Goal: Task Accomplishment & Management: Manage account settings

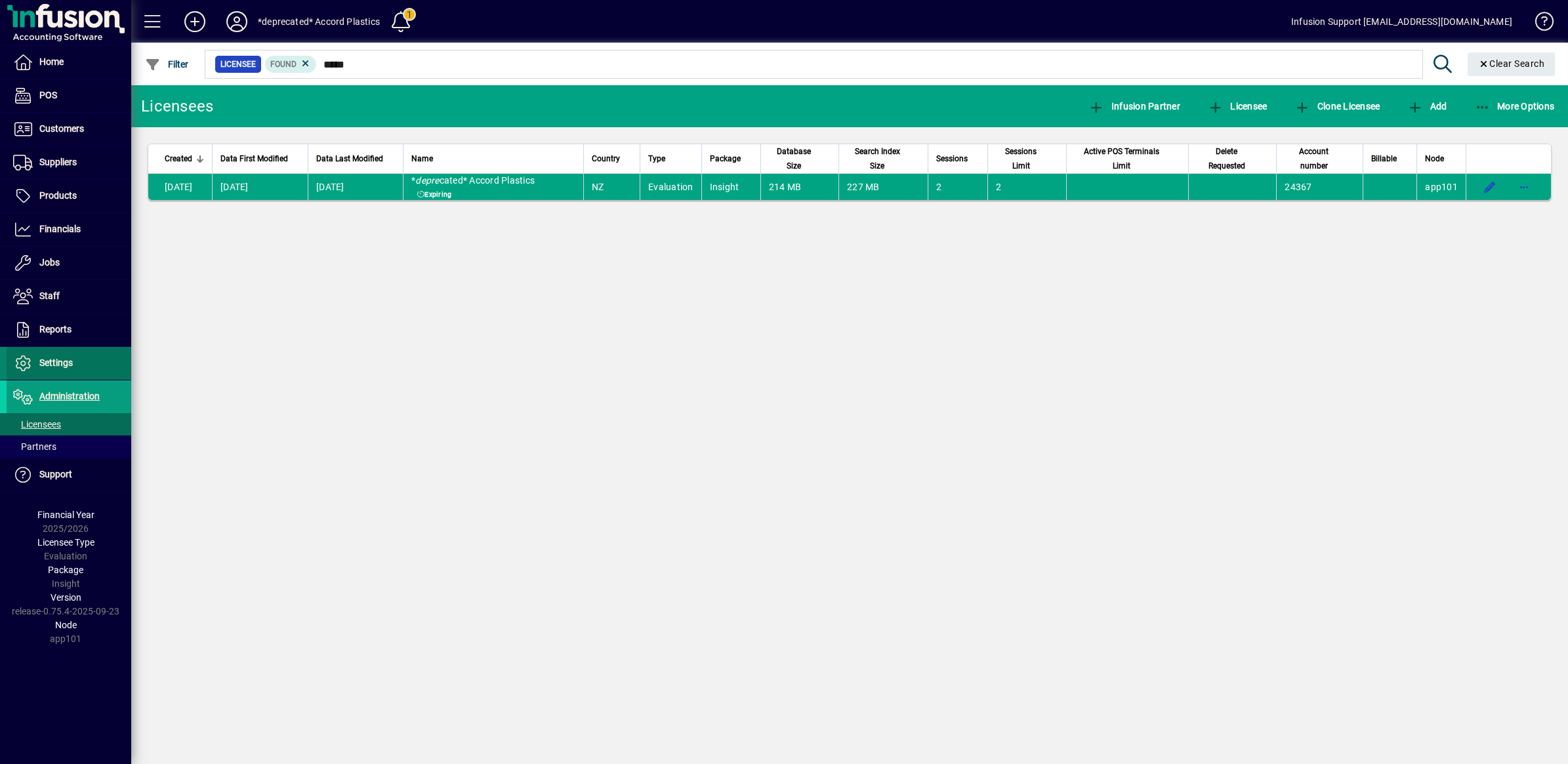
click at [50, 367] on span "Settings" at bounding box center [56, 363] width 33 height 11
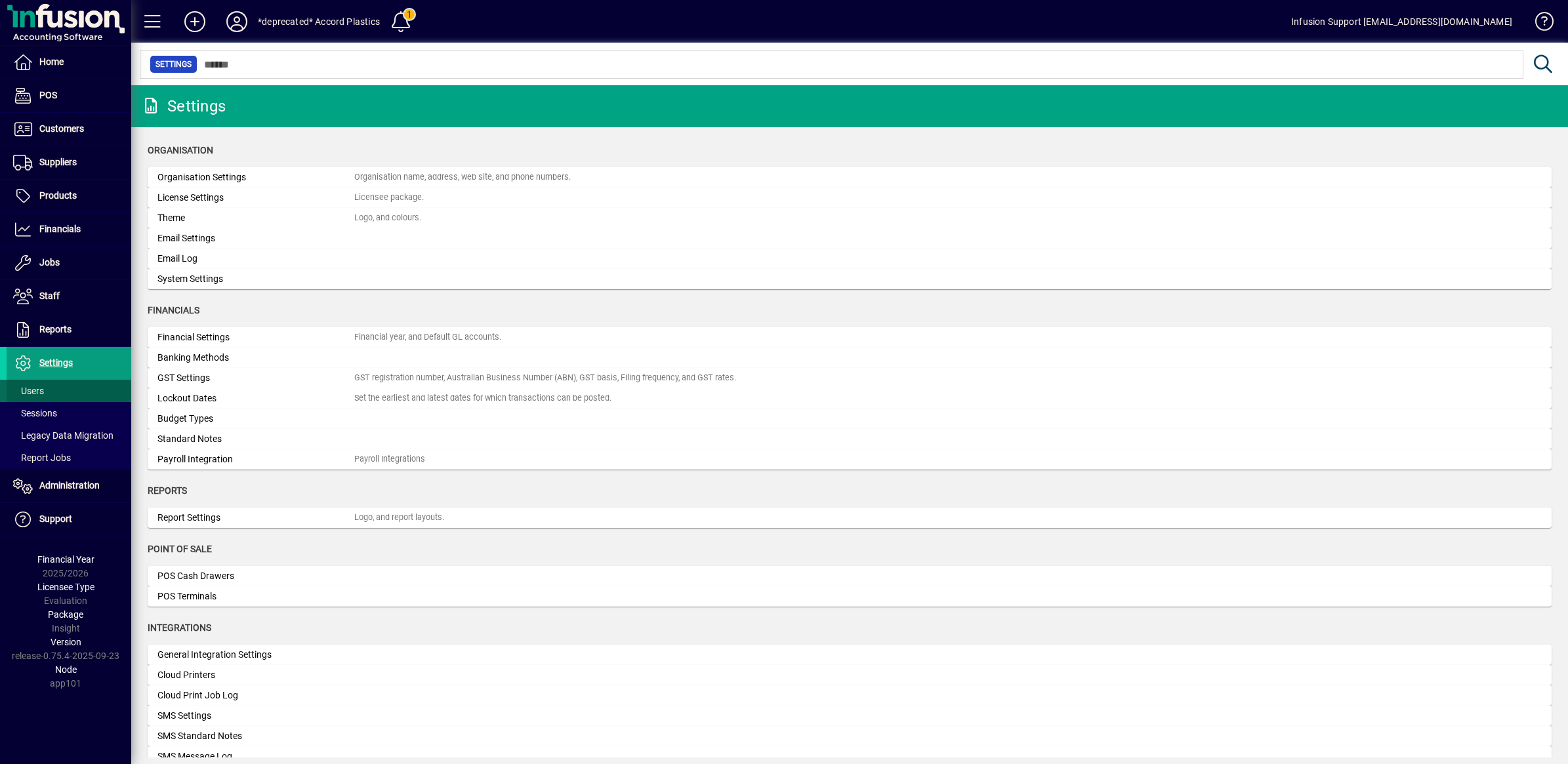
click at [31, 390] on span "Users" at bounding box center [29, 391] width 31 height 11
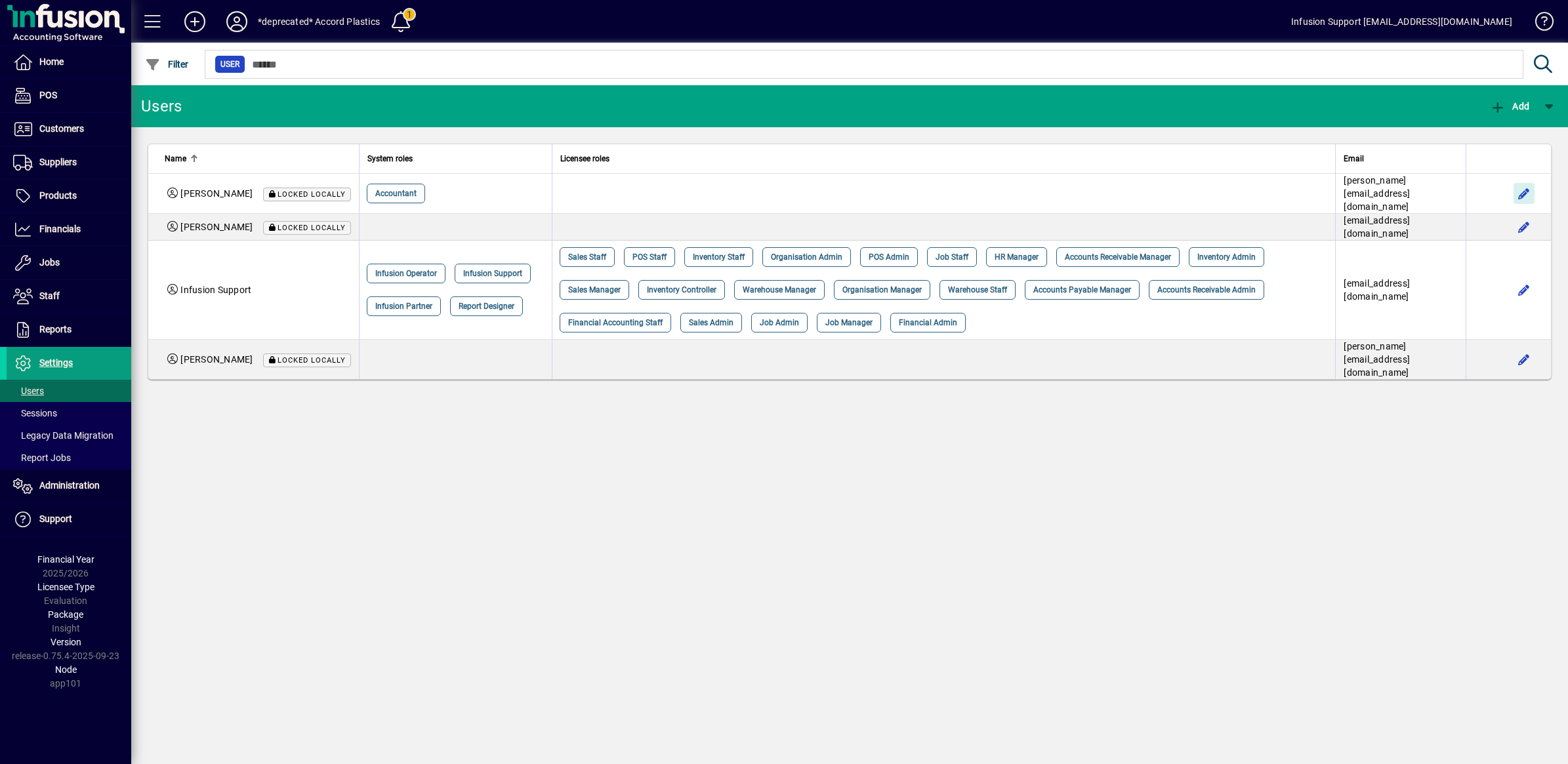
click at [1526, 189] on span "button" at bounding box center [1524, 193] width 31 height 31
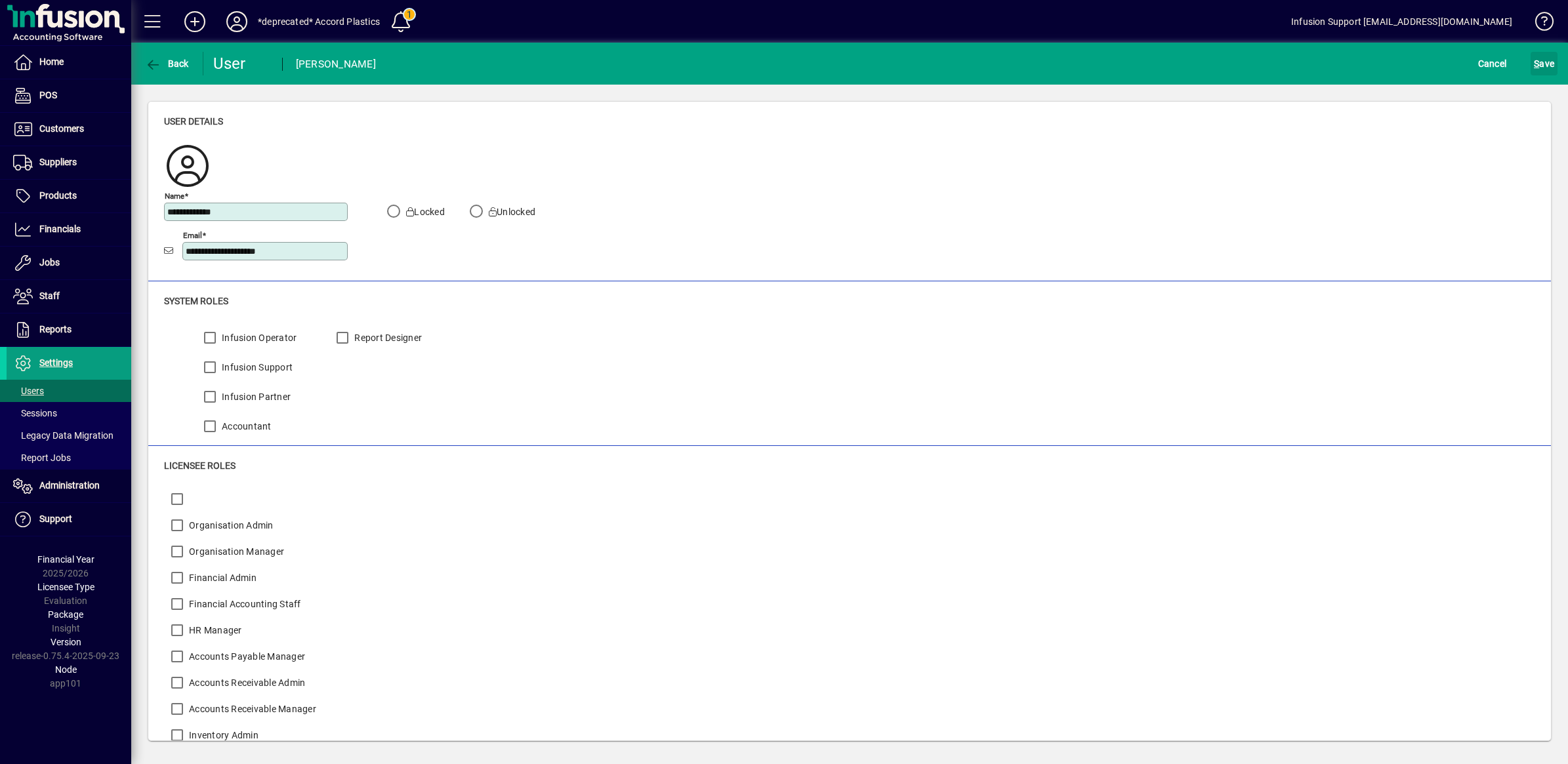
drag, startPoint x: 1544, startPoint y: 60, endPoint x: 1093, endPoint y: 54, distance: 451.0
click at [1543, 60] on span "S ave" at bounding box center [1544, 63] width 20 height 21
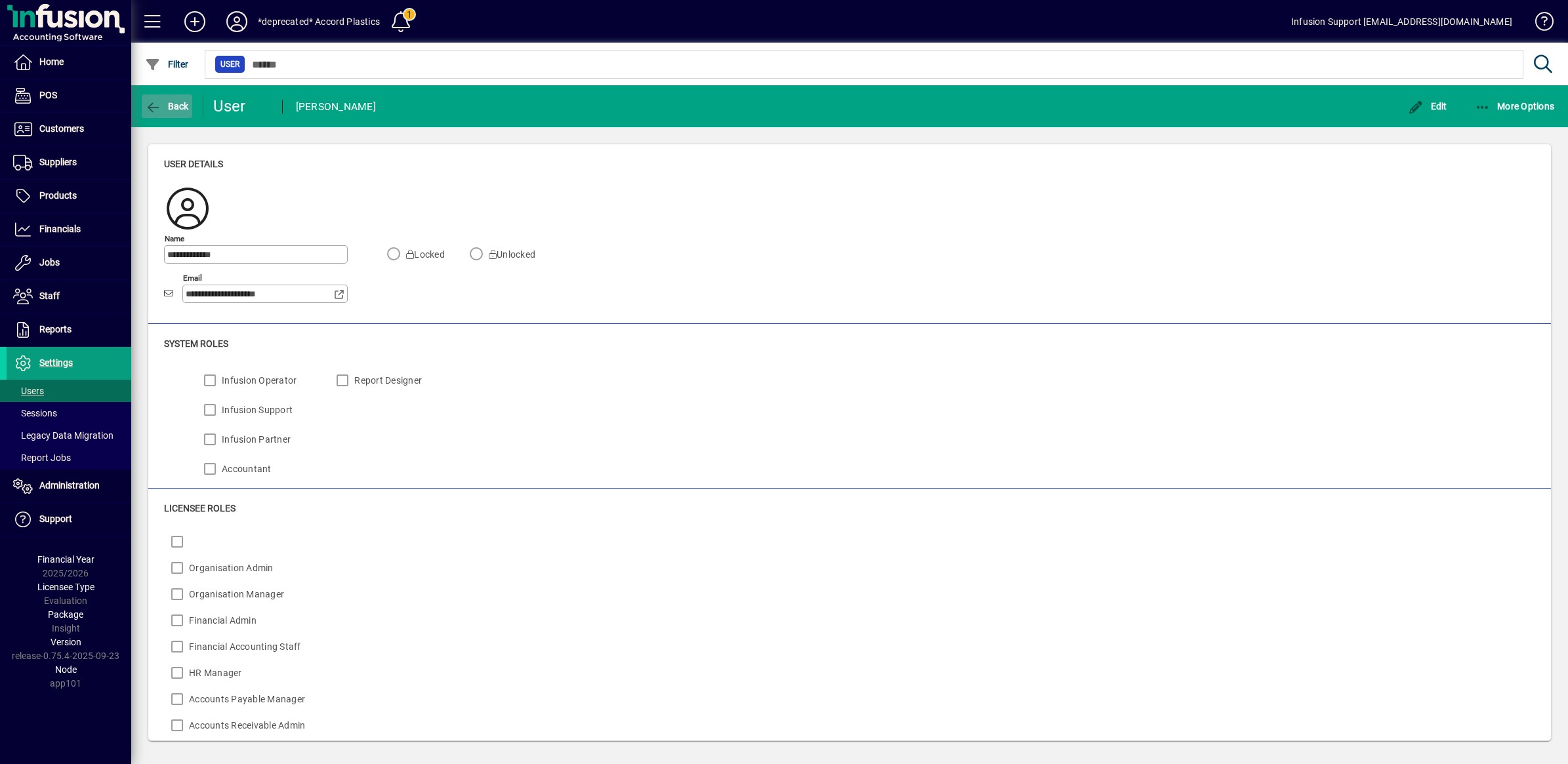
click at [159, 103] on icon "button" at bounding box center [153, 108] width 17 height 13
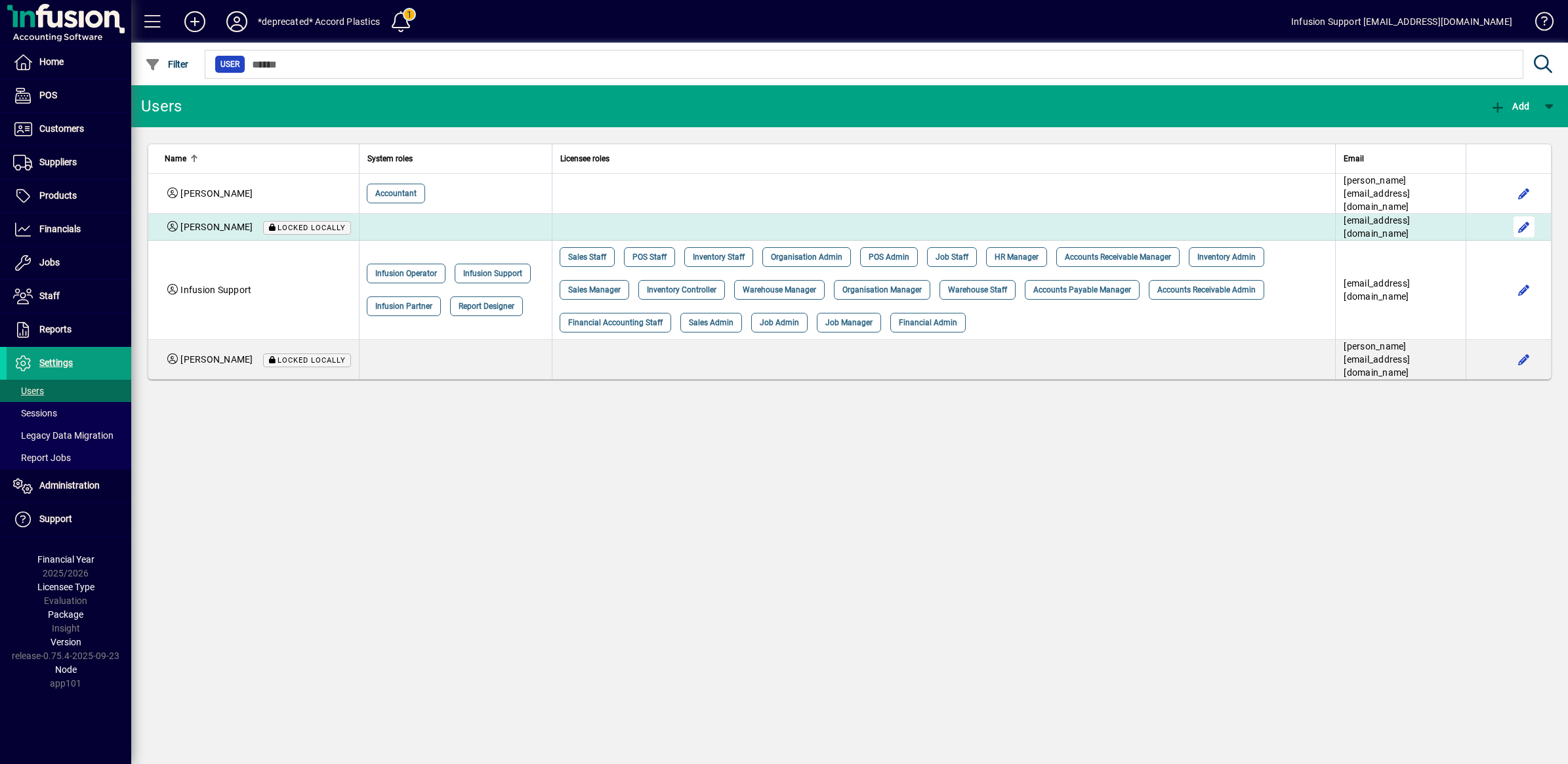
click at [1527, 221] on span "button" at bounding box center [1524, 227] width 31 height 31
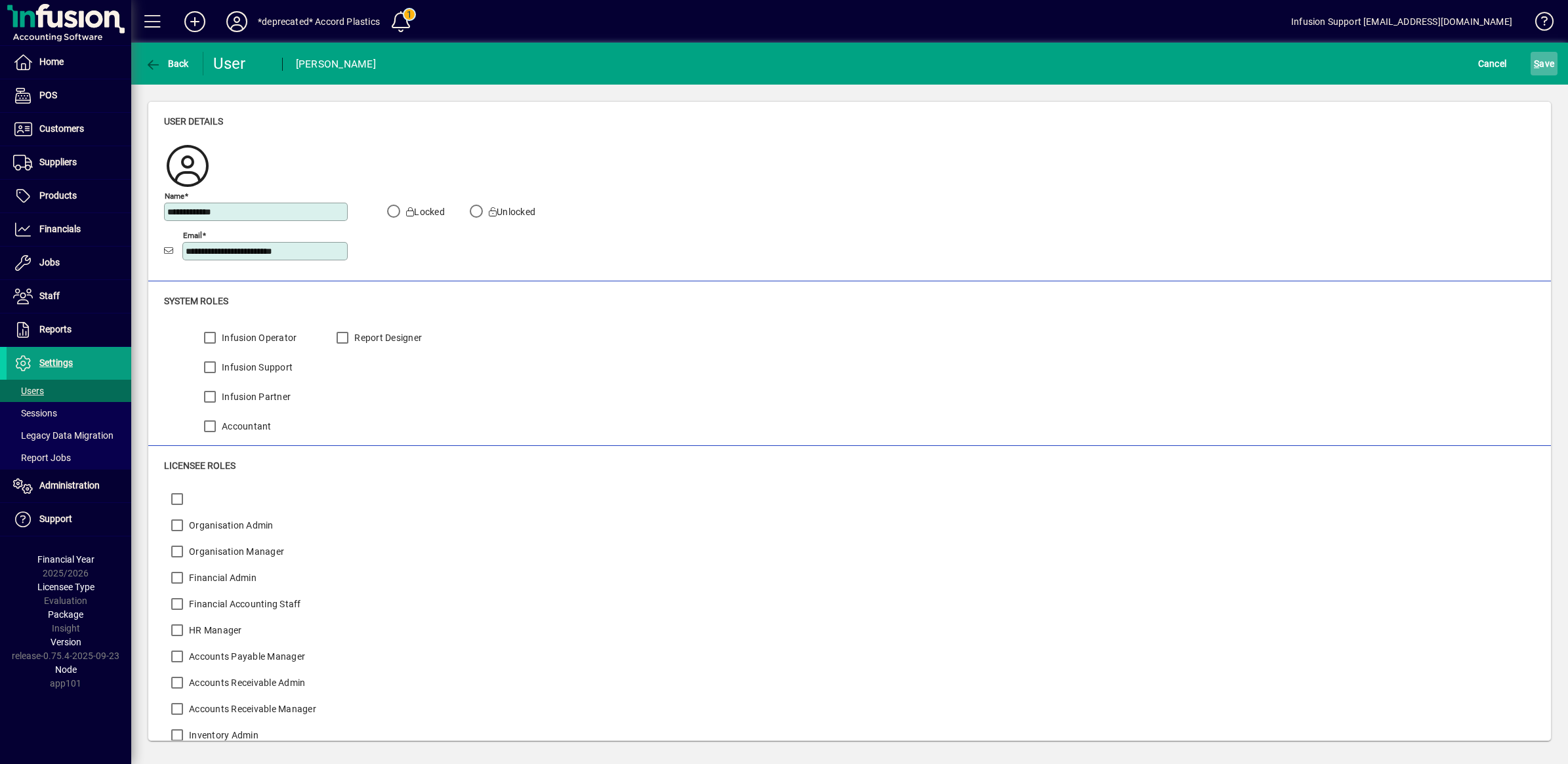
click at [1543, 62] on span "S ave" at bounding box center [1544, 63] width 20 height 21
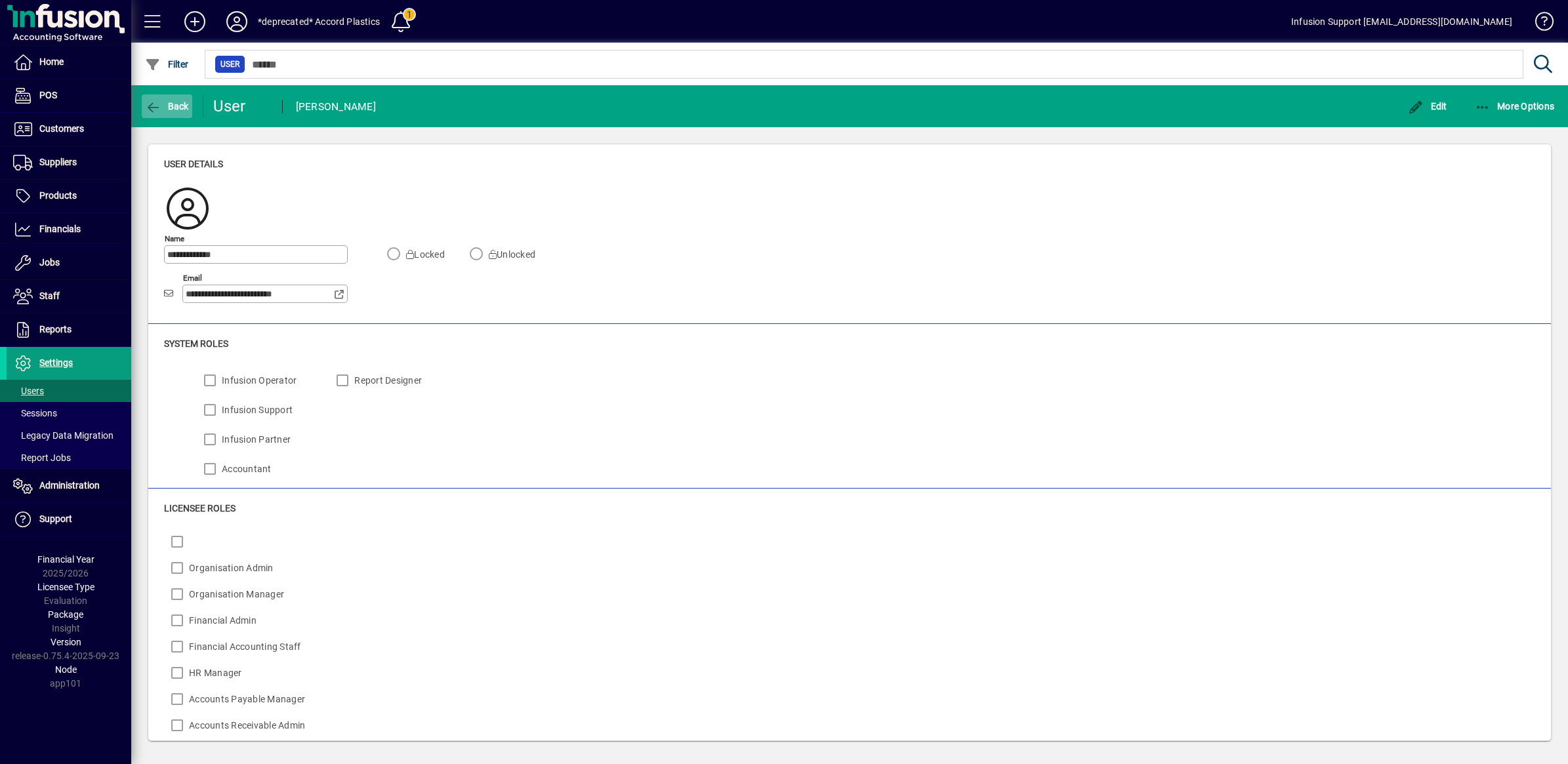
click at [158, 104] on icon "button" at bounding box center [153, 108] width 17 height 13
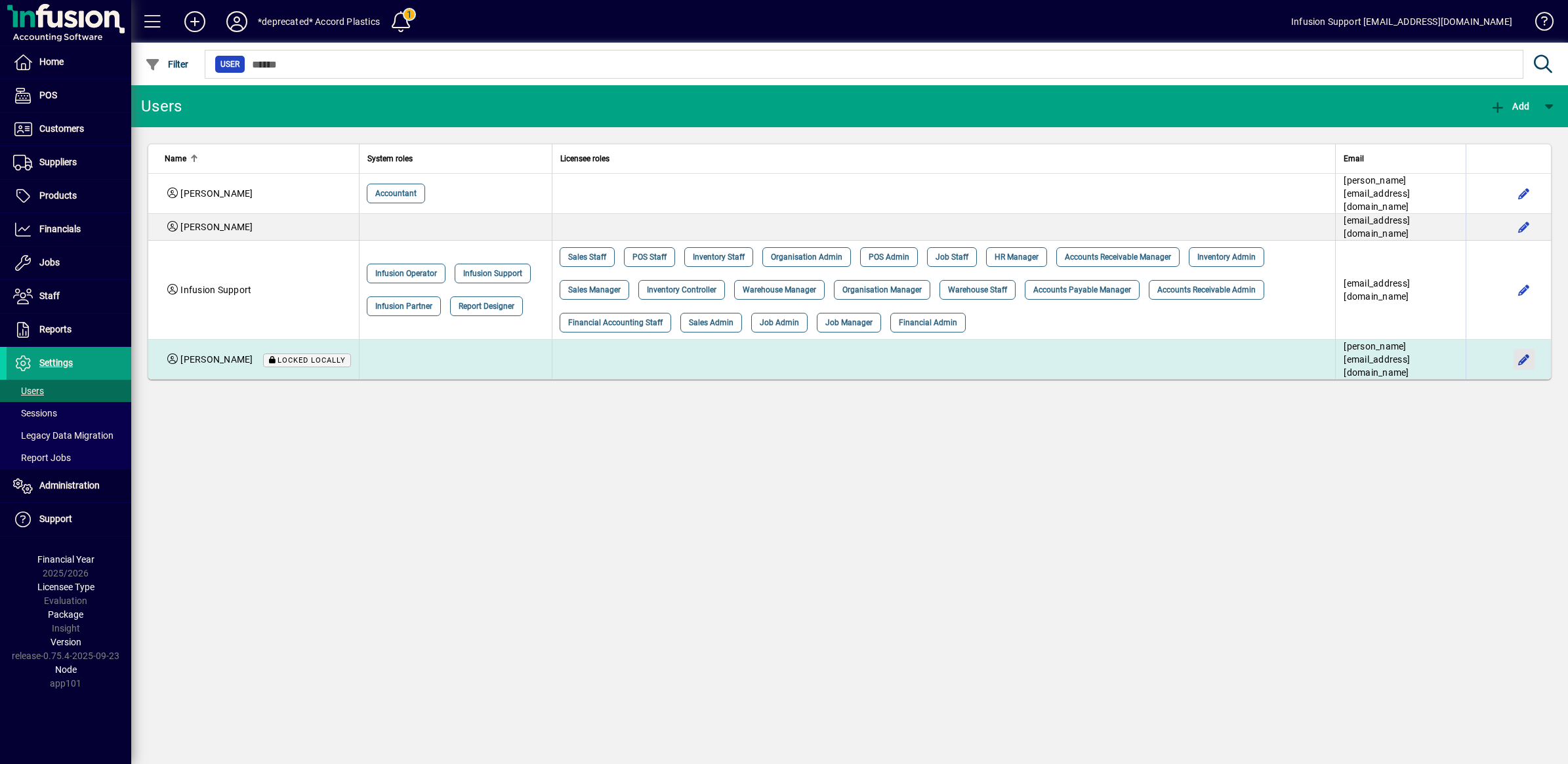
click at [1524, 351] on span "button" at bounding box center [1524, 359] width 31 height 31
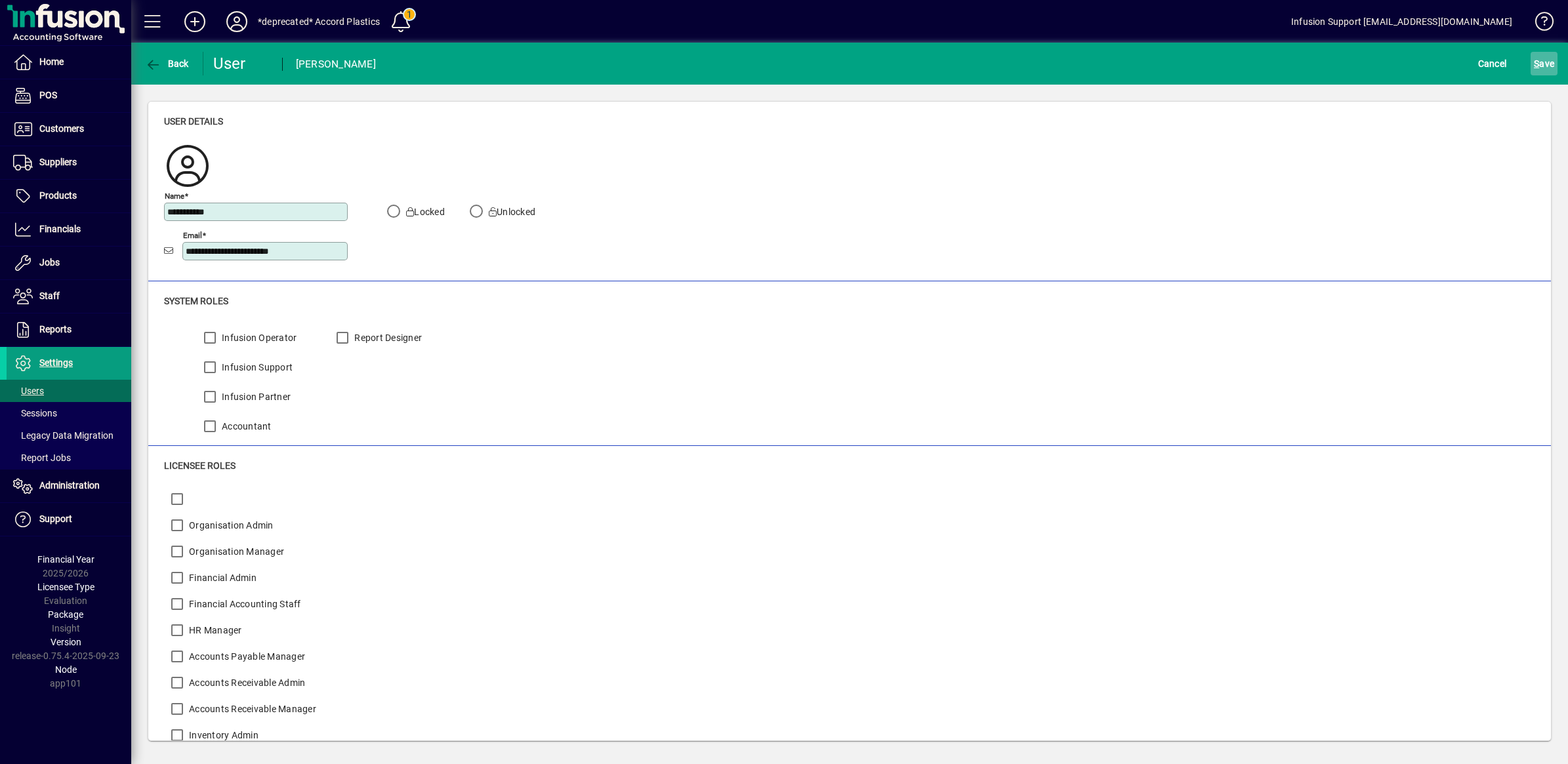
click at [1536, 68] on span "S" at bounding box center [1537, 64] width 5 height 11
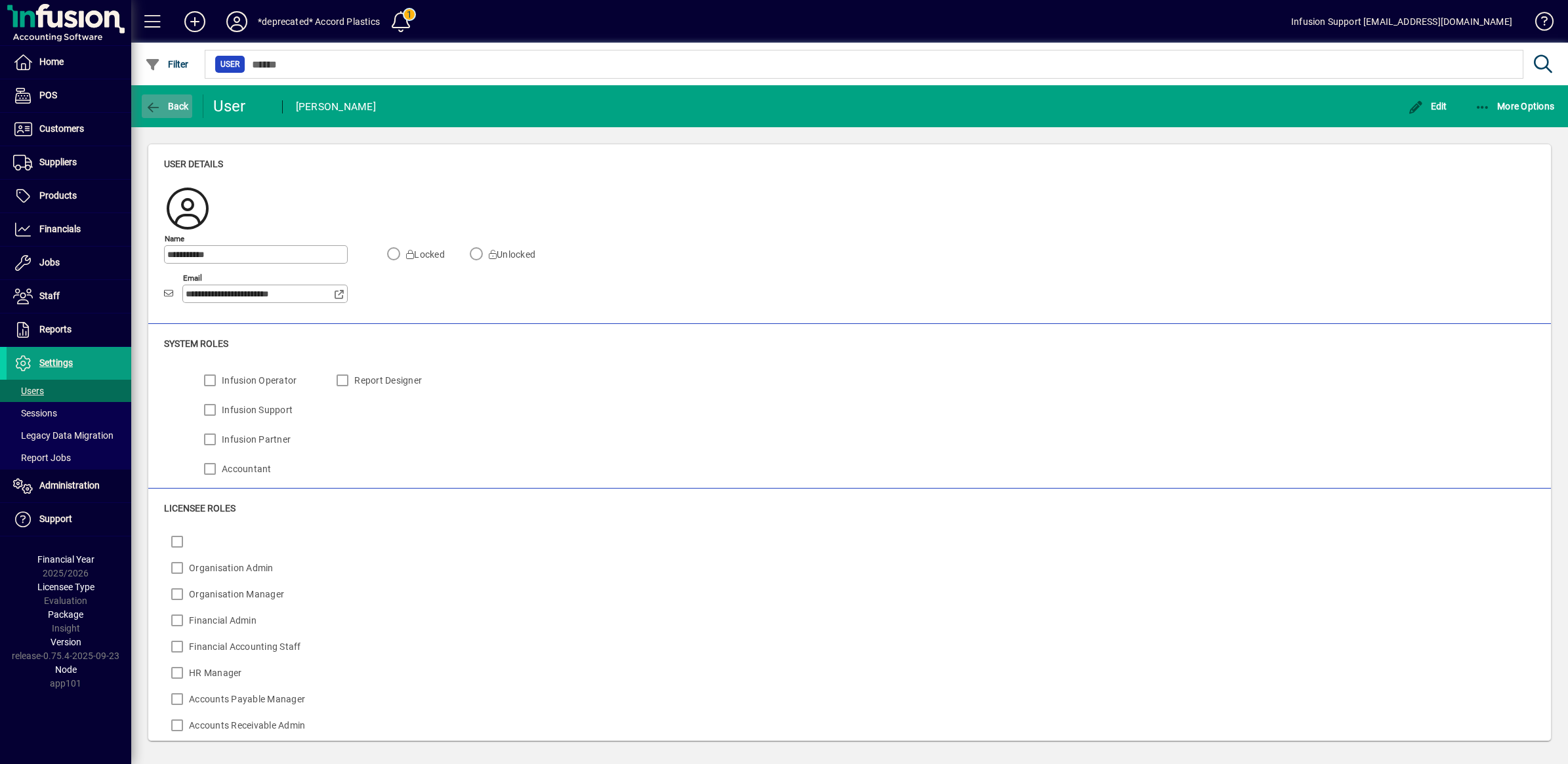
click at [147, 104] on icon "button" at bounding box center [153, 108] width 17 height 13
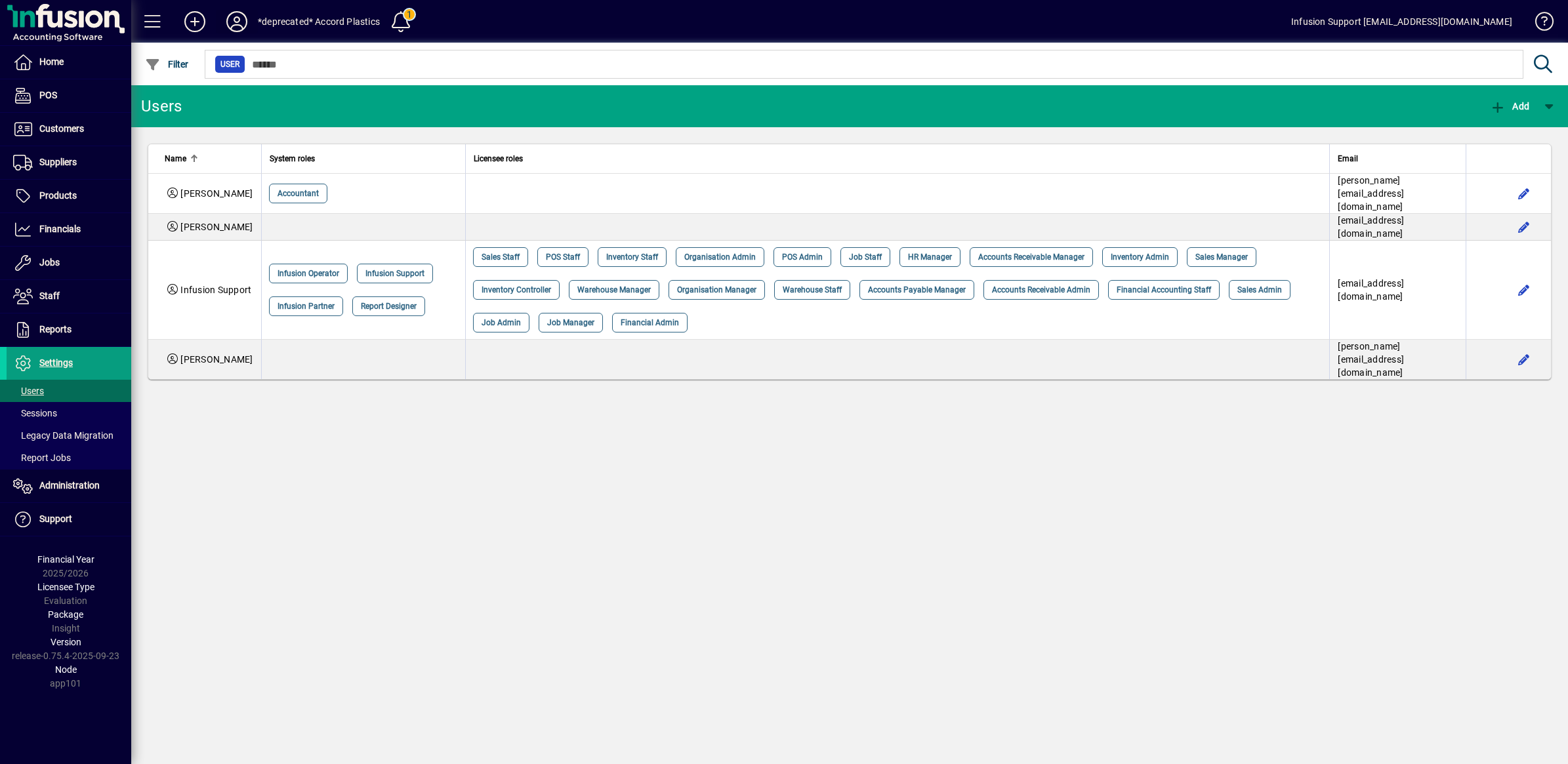
click at [234, 15] on icon at bounding box center [236, 21] width 26 height 21
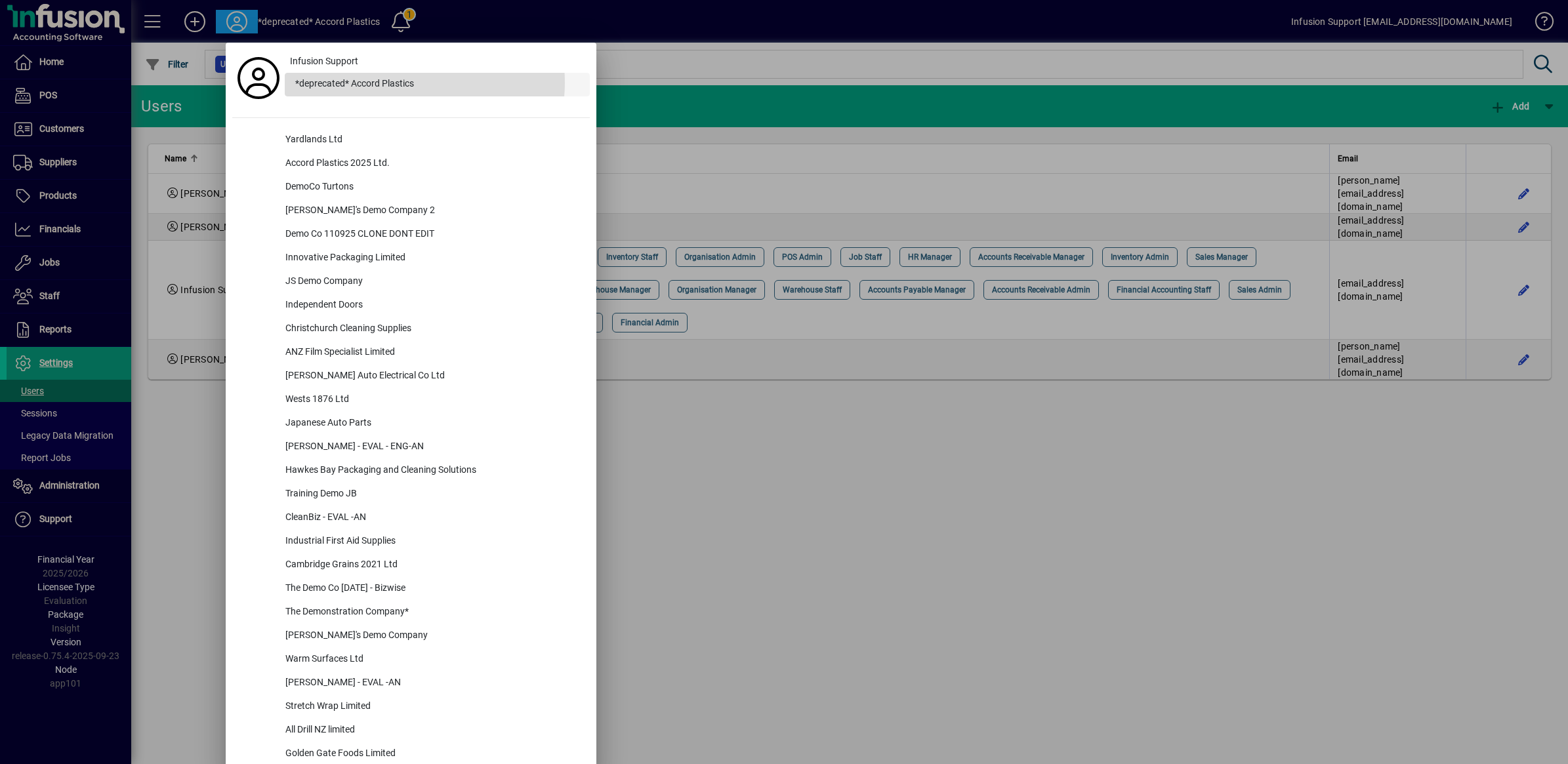
click at [404, 83] on div "*deprecated* Accord Plastics" at bounding box center [438, 84] width 305 height 23
click at [654, 110] on div at bounding box center [784, 382] width 1568 height 764
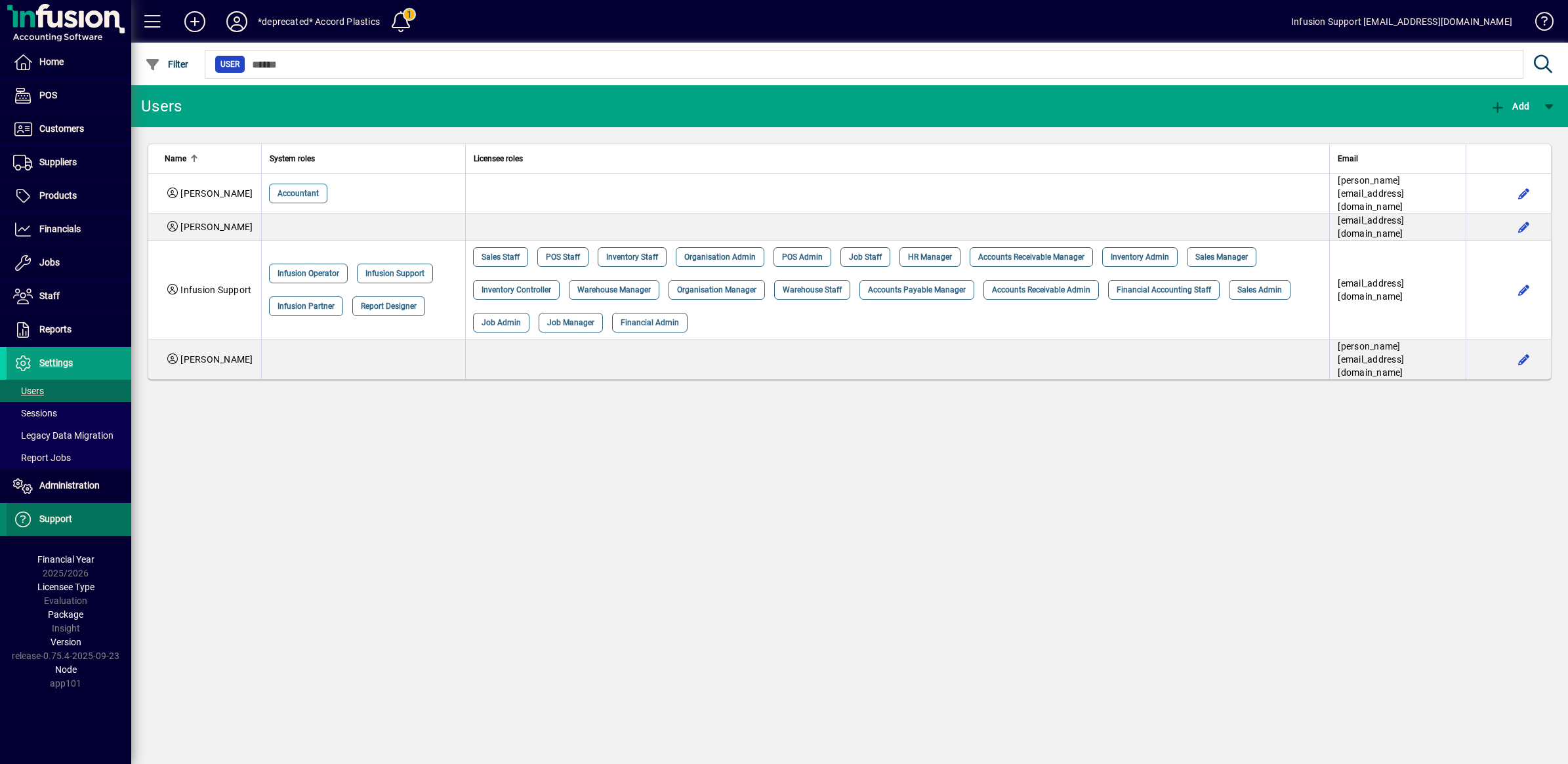
click at [41, 512] on span at bounding box center [69, 519] width 124 height 31
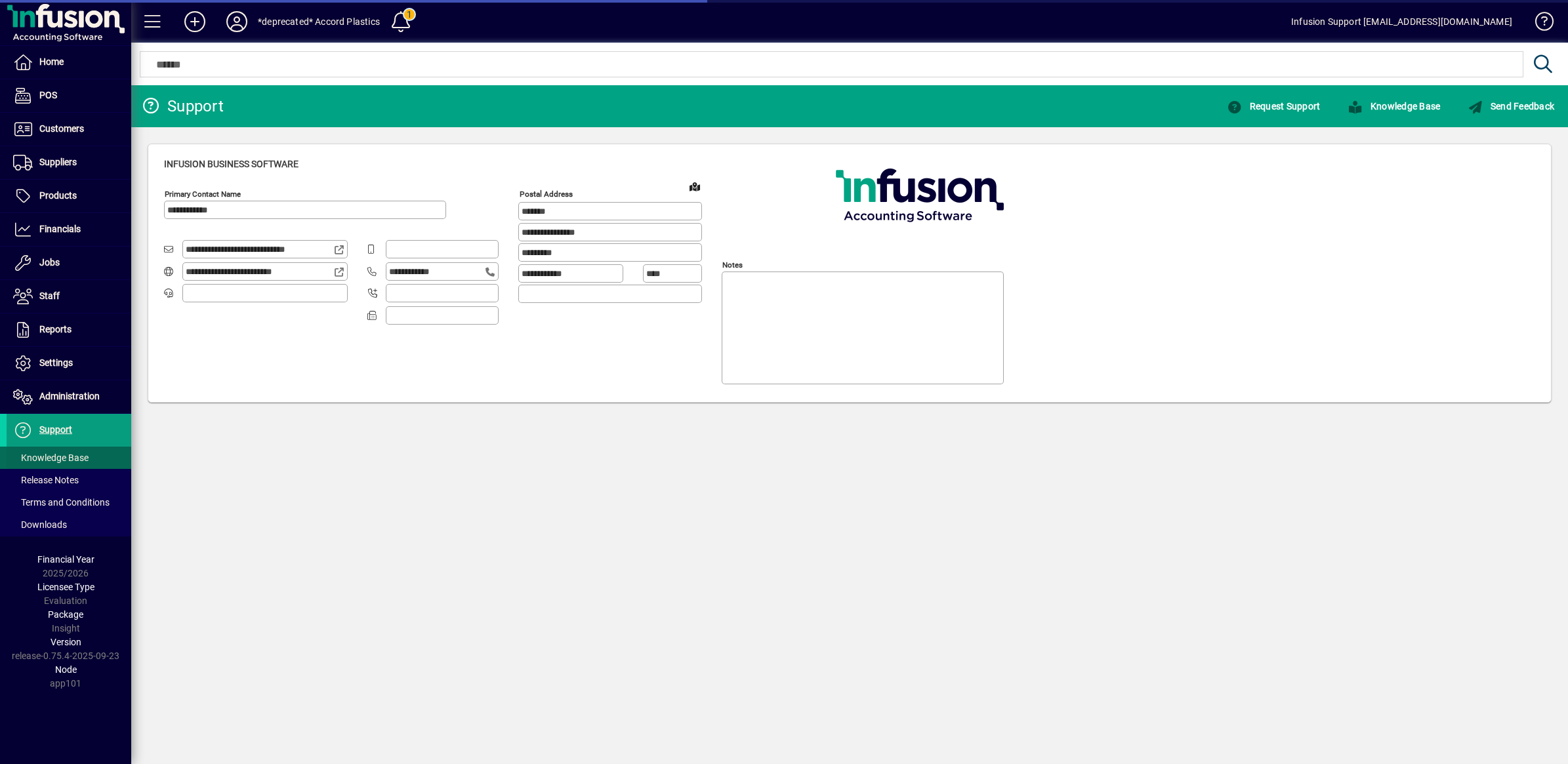
type input "**********"
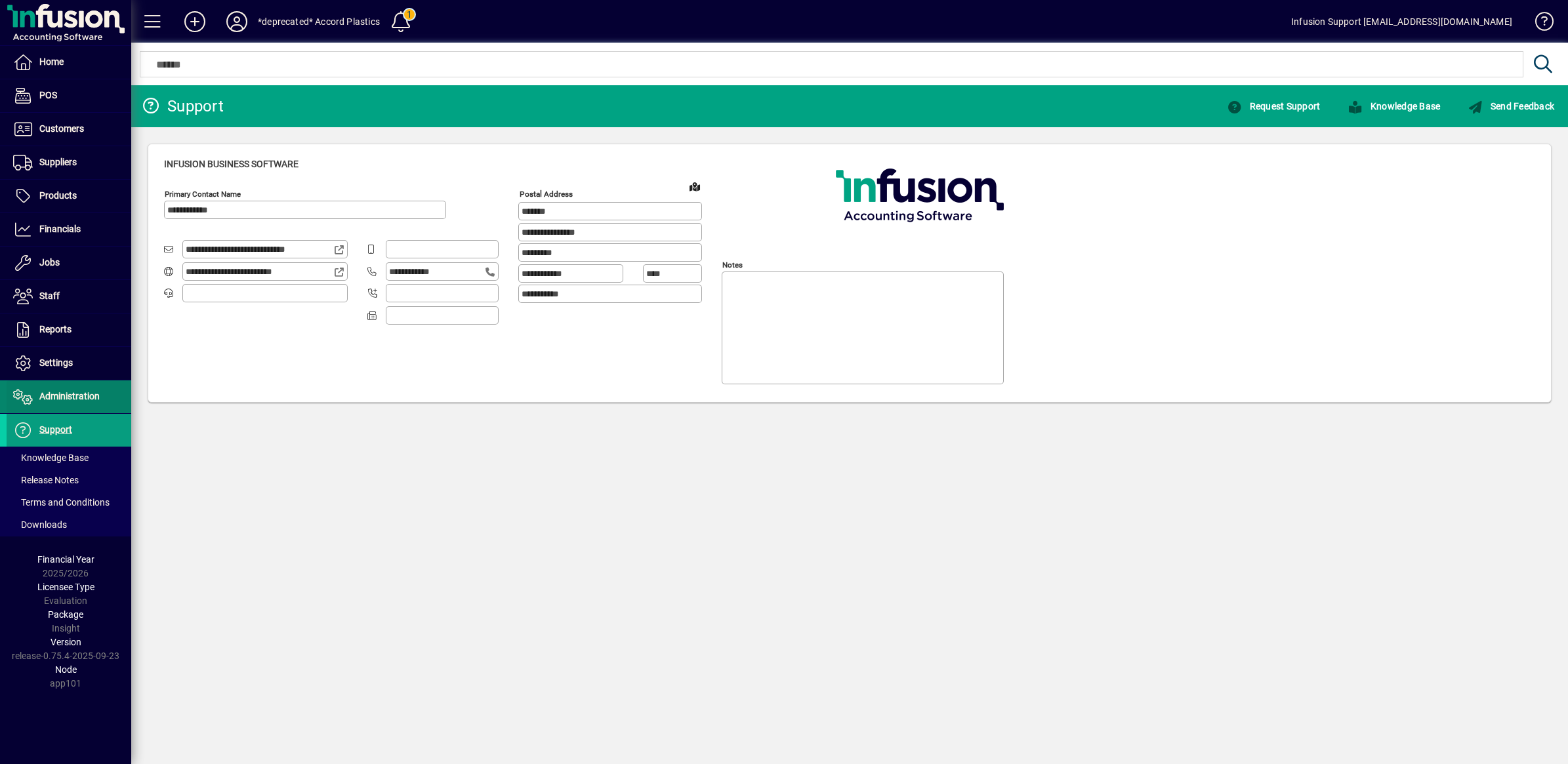
click at [69, 397] on span "Administration" at bounding box center [70, 396] width 60 height 11
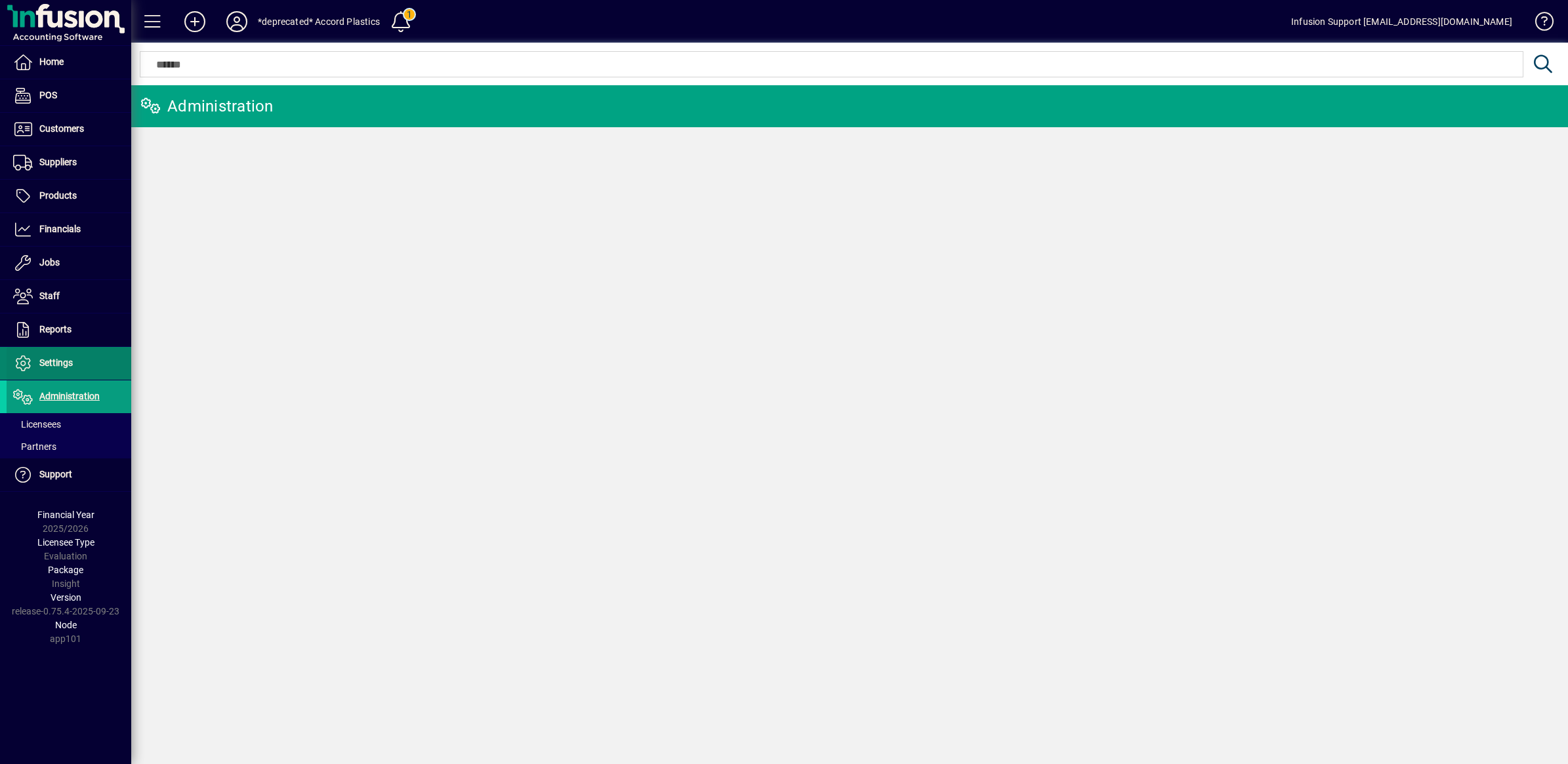
click at [53, 359] on span "Settings" at bounding box center [56, 363] width 33 height 11
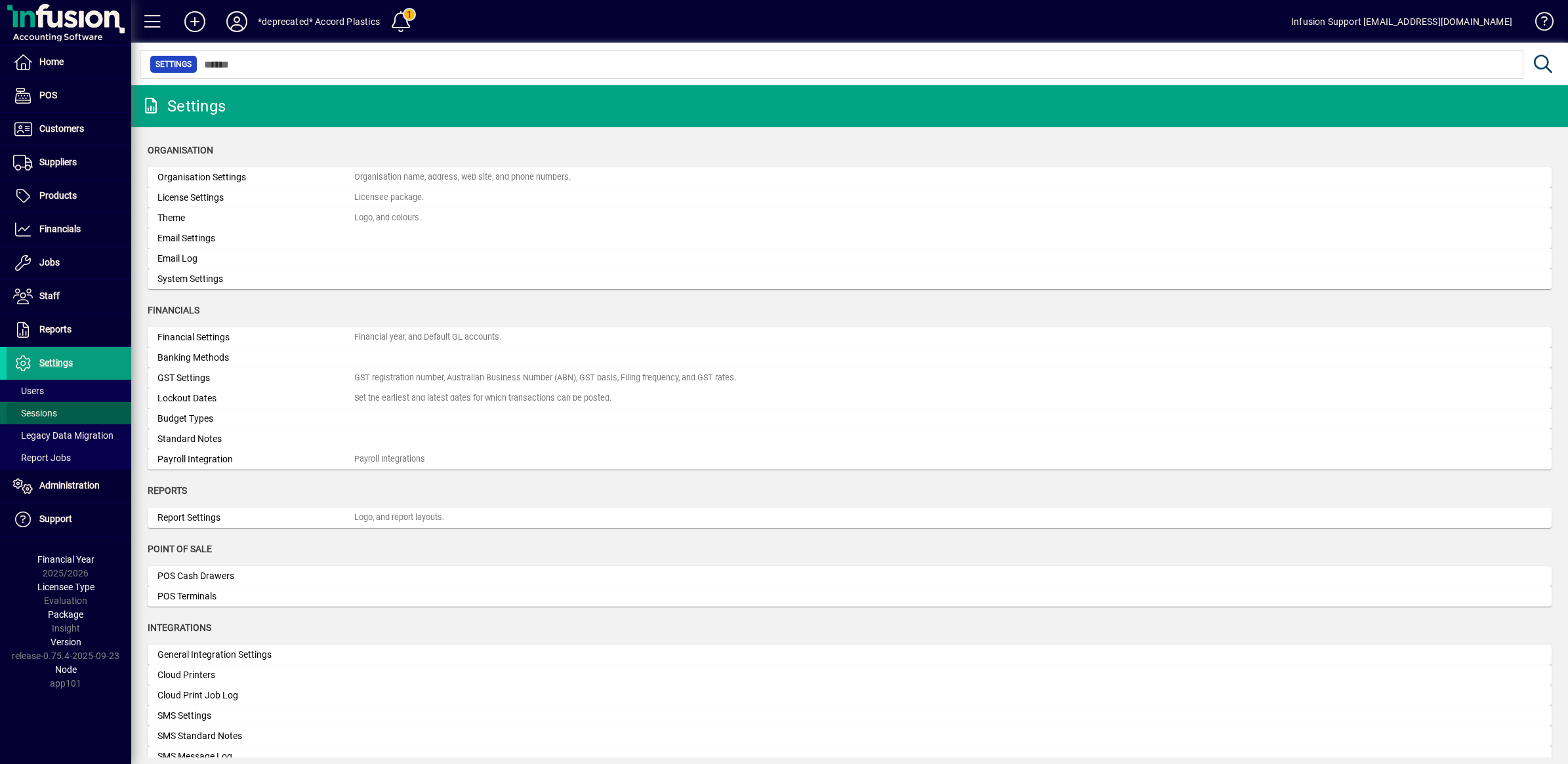
click at [43, 412] on span "Sessions" at bounding box center [35, 413] width 44 height 11
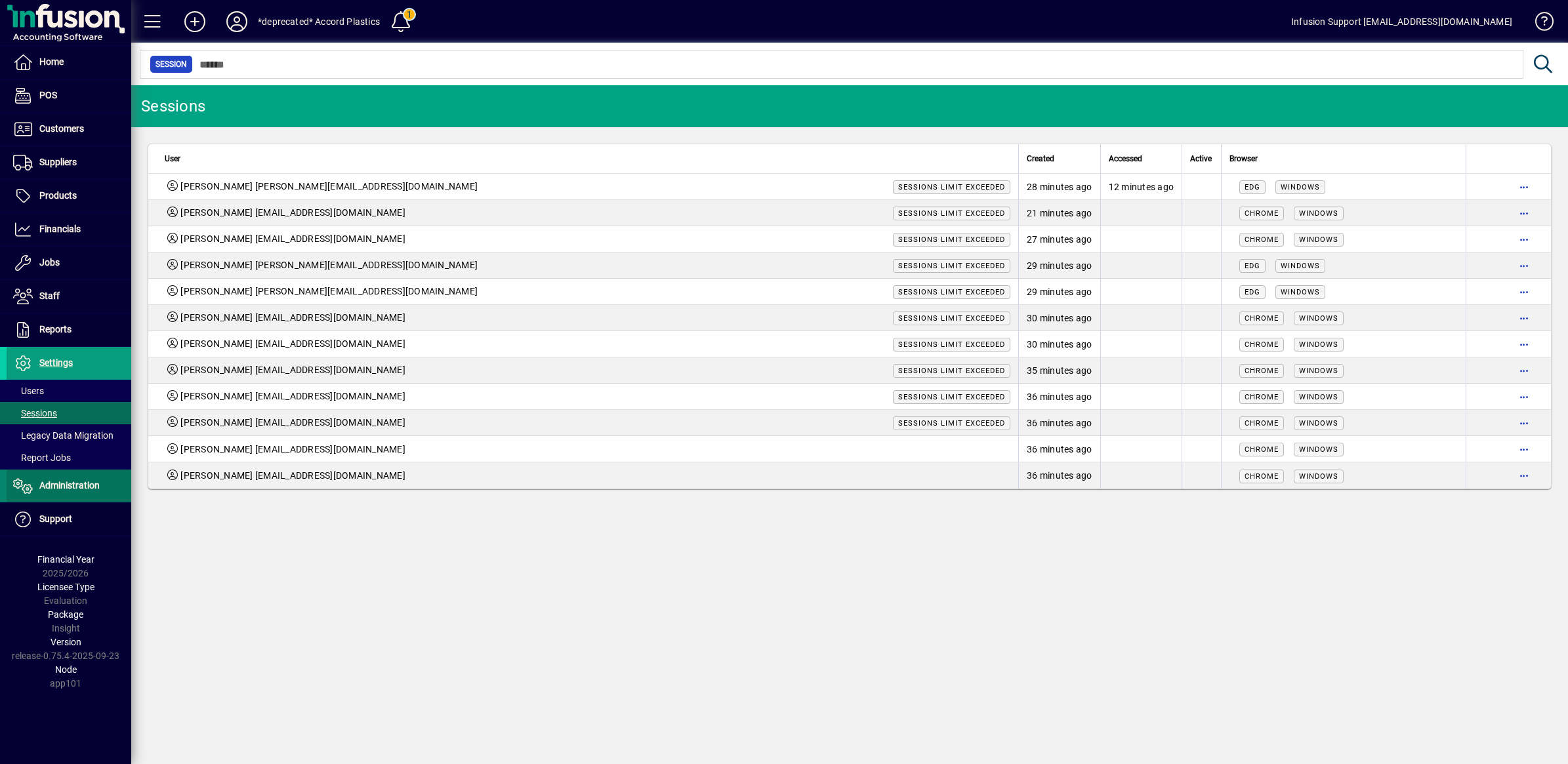
click at [48, 482] on span "Administration" at bounding box center [70, 486] width 60 height 11
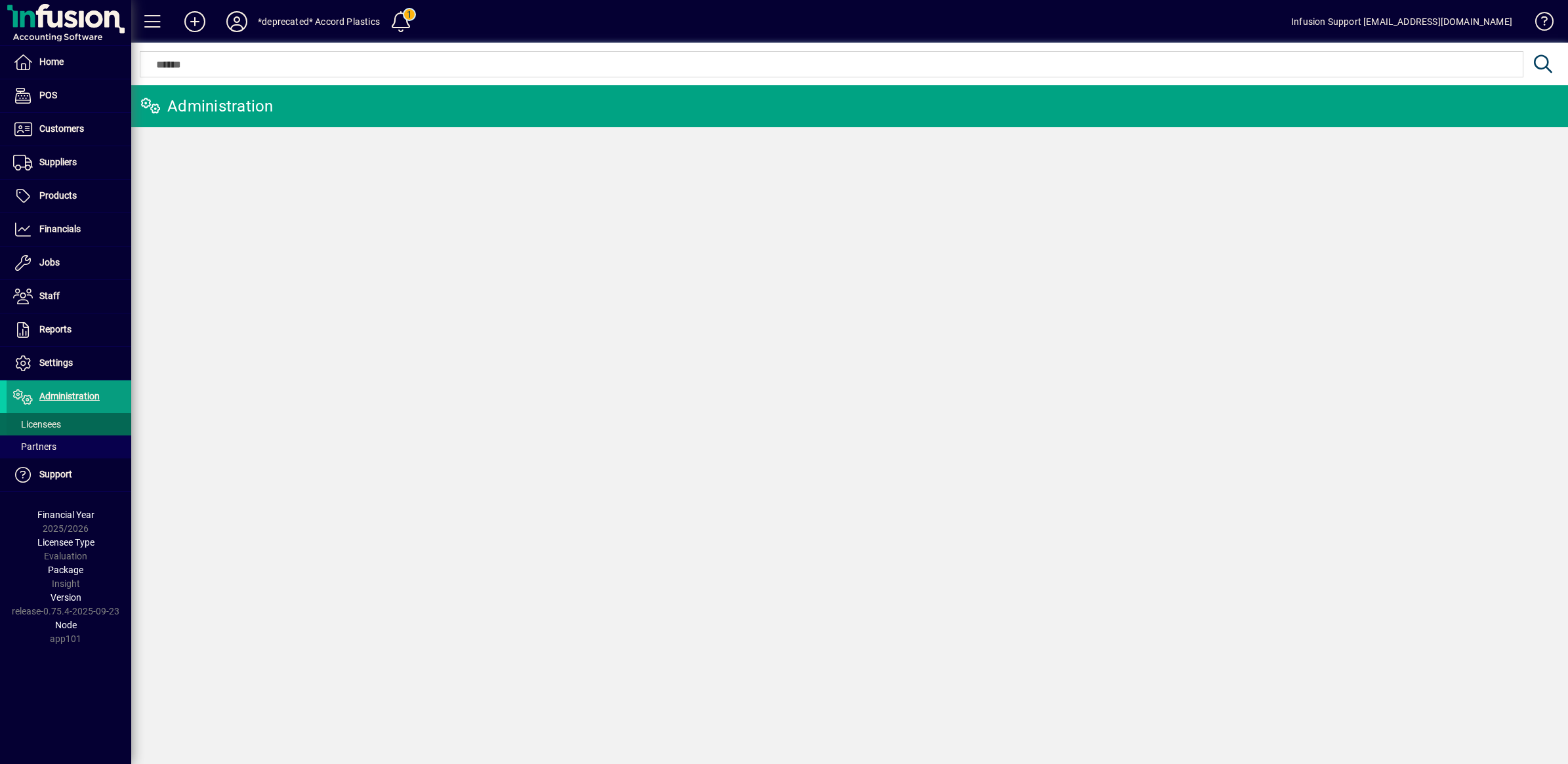
click at [54, 424] on span "Licensees" at bounding box center [37, 425] width 48 height 11
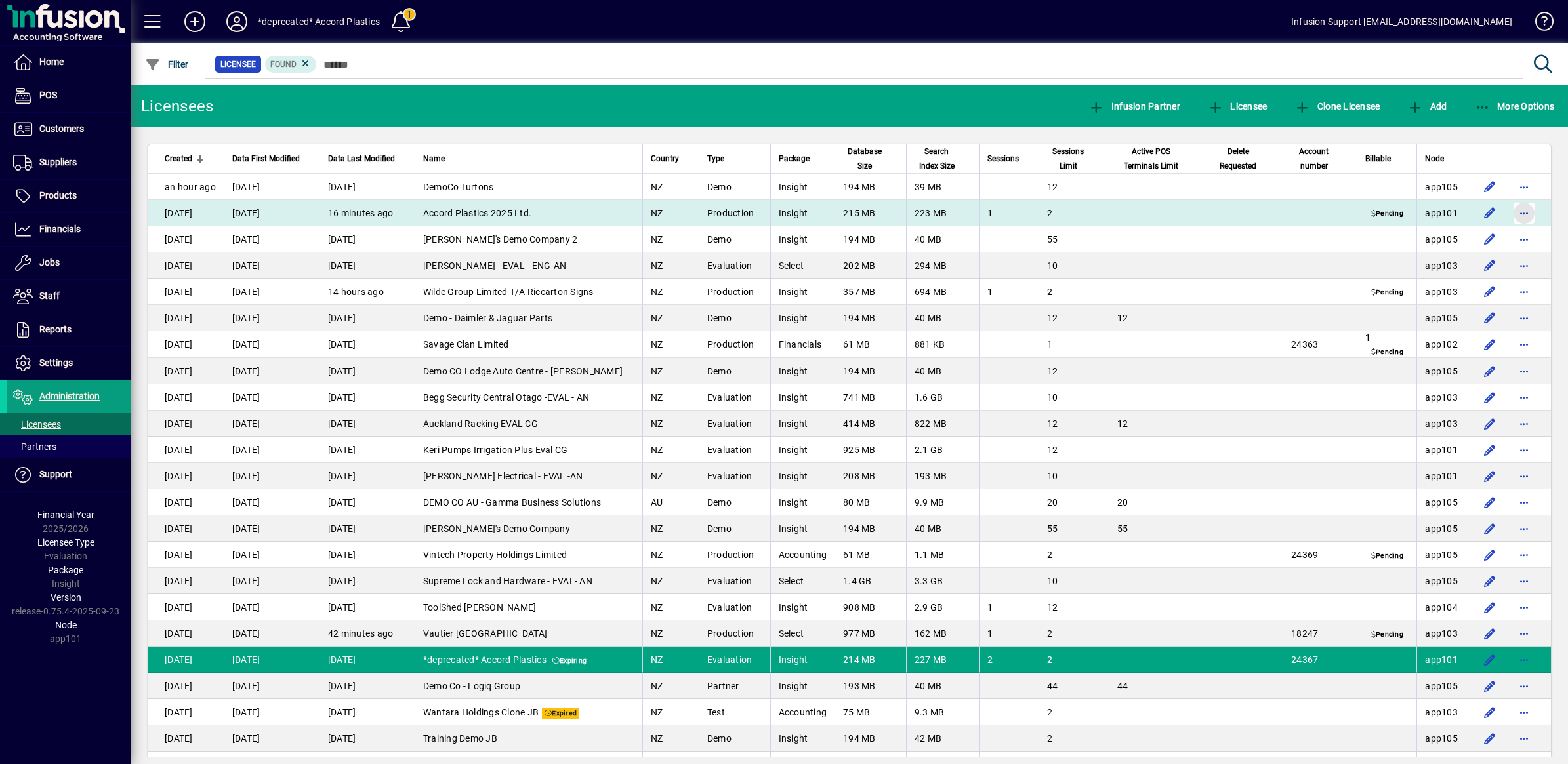
click at [1514, 212] on span "button" at bounding box center [1524, 213] width 31 height 31
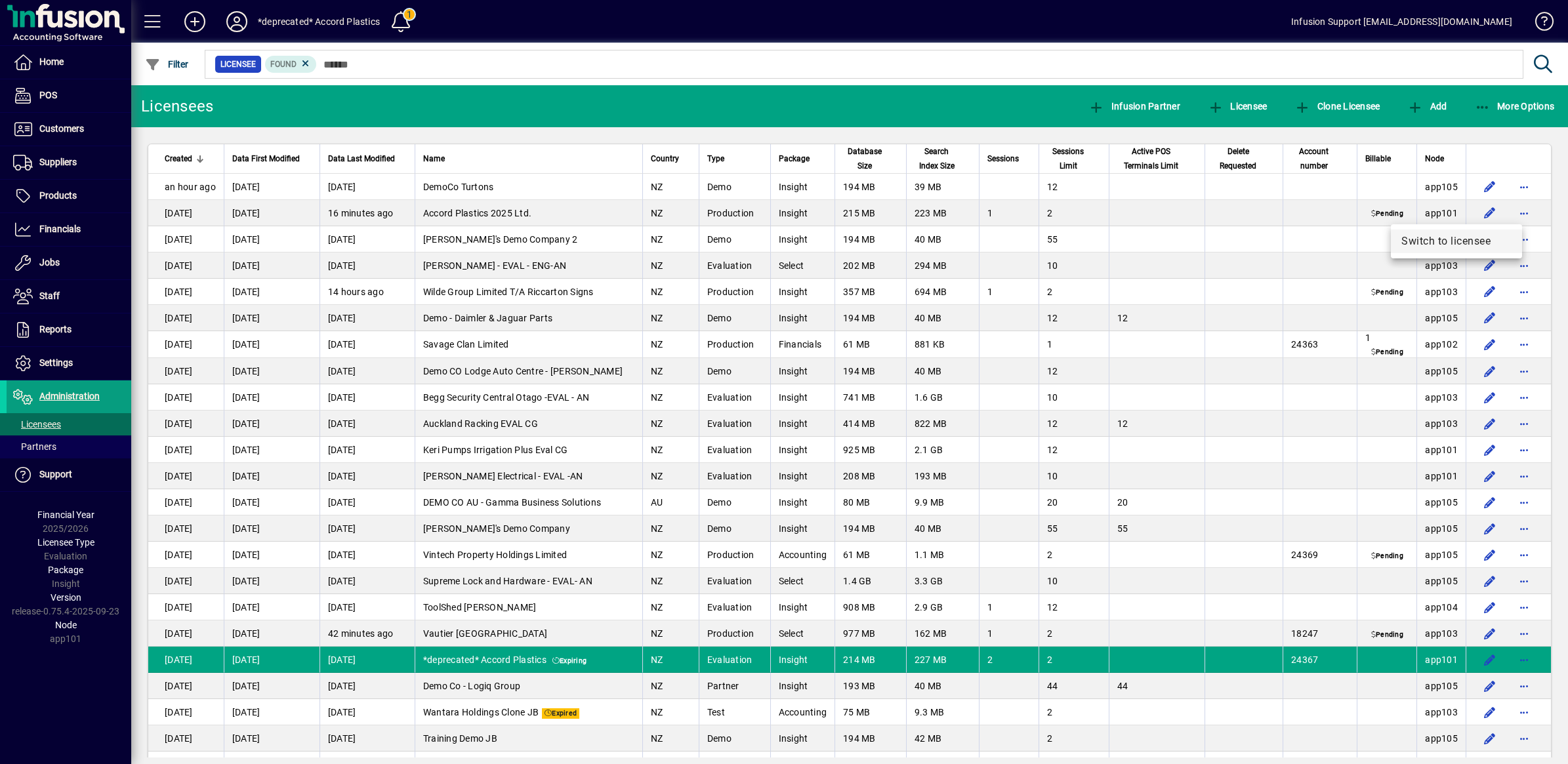
click at [1462, 237] on span "Switch to licensee" at bounding box center [1456, 242] width 110 height 16
